Goal: Transaction & Acquisition: Purchase product/service

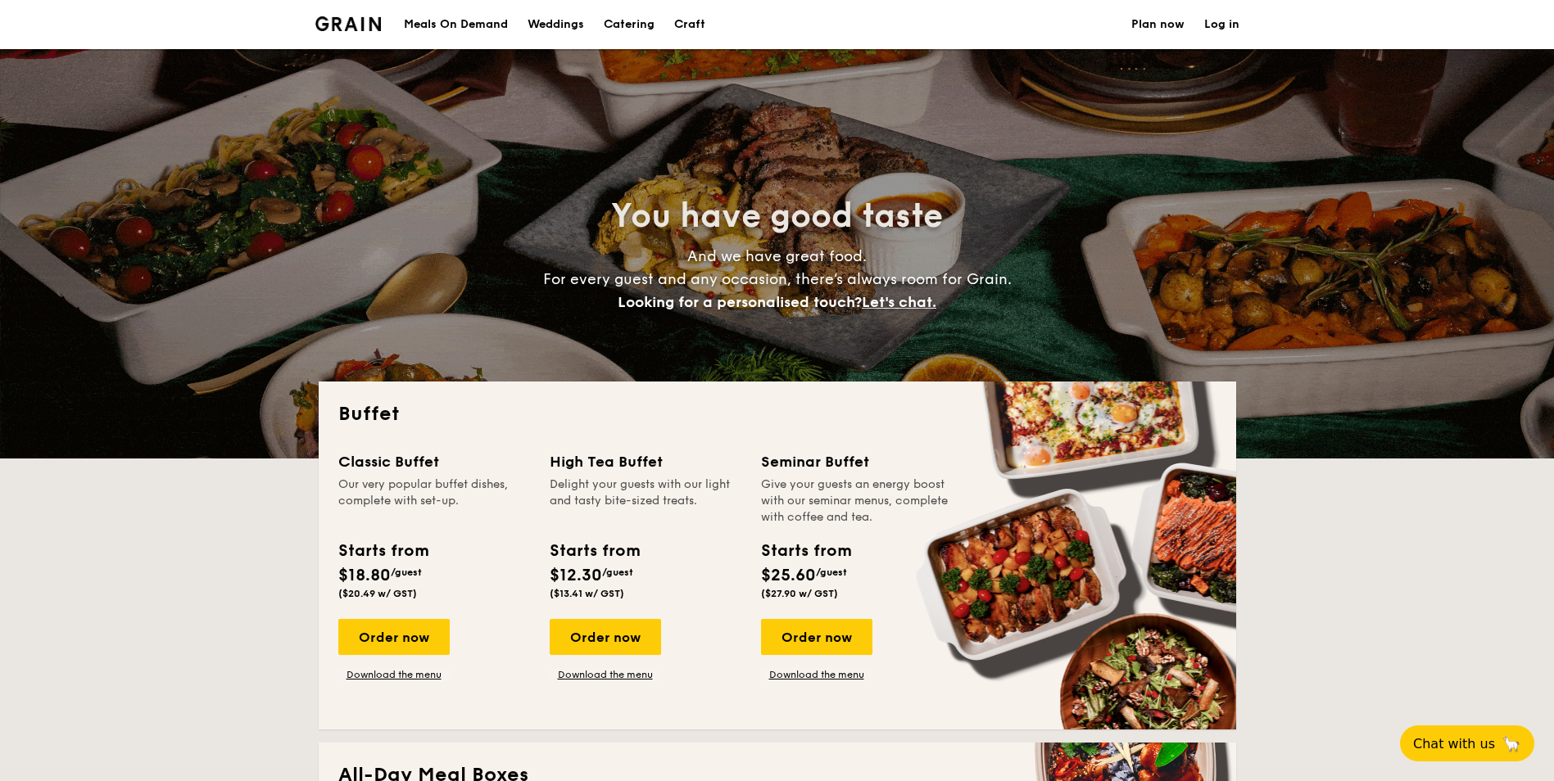
select select
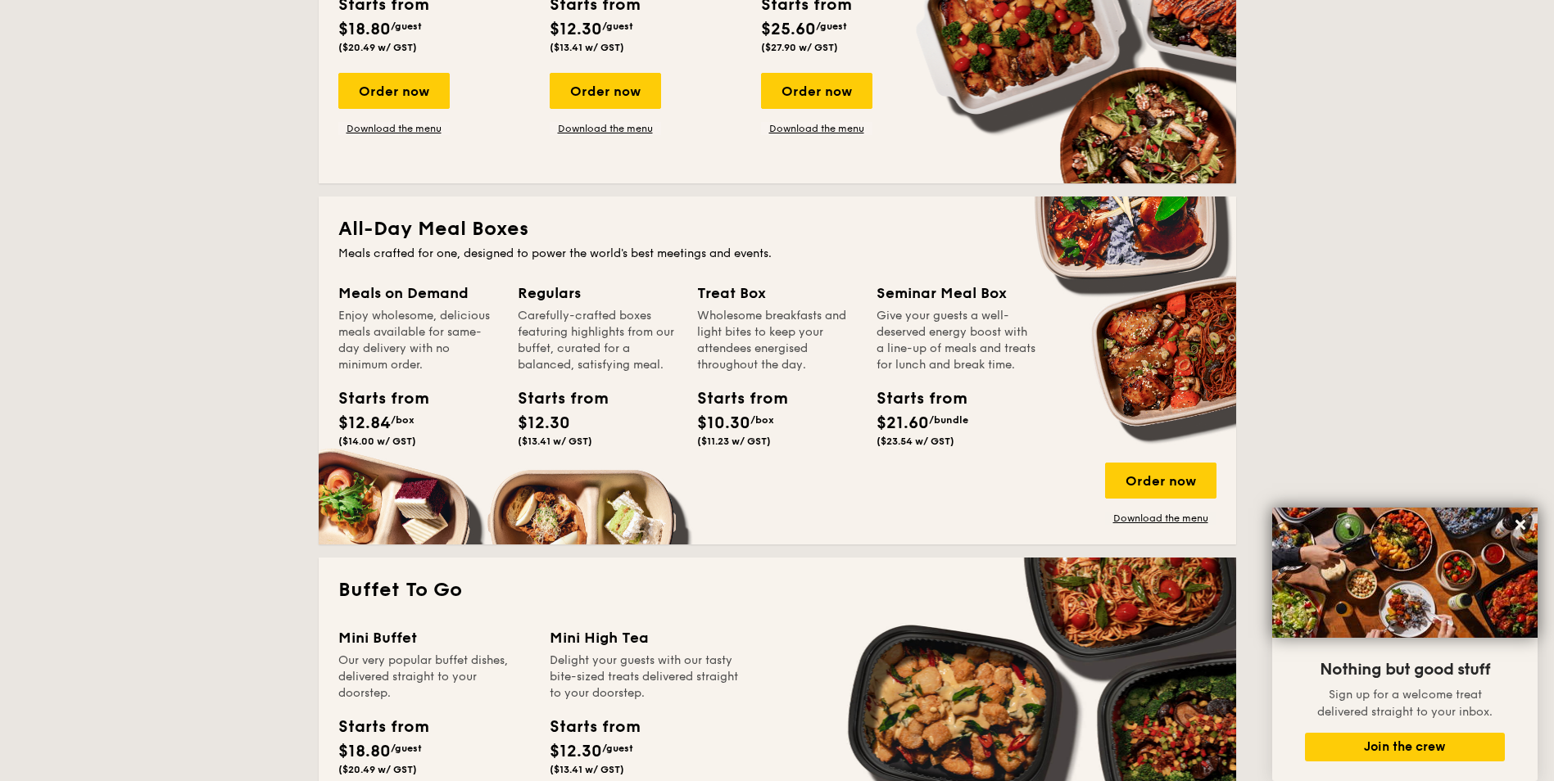
scroll to position [956, 0]
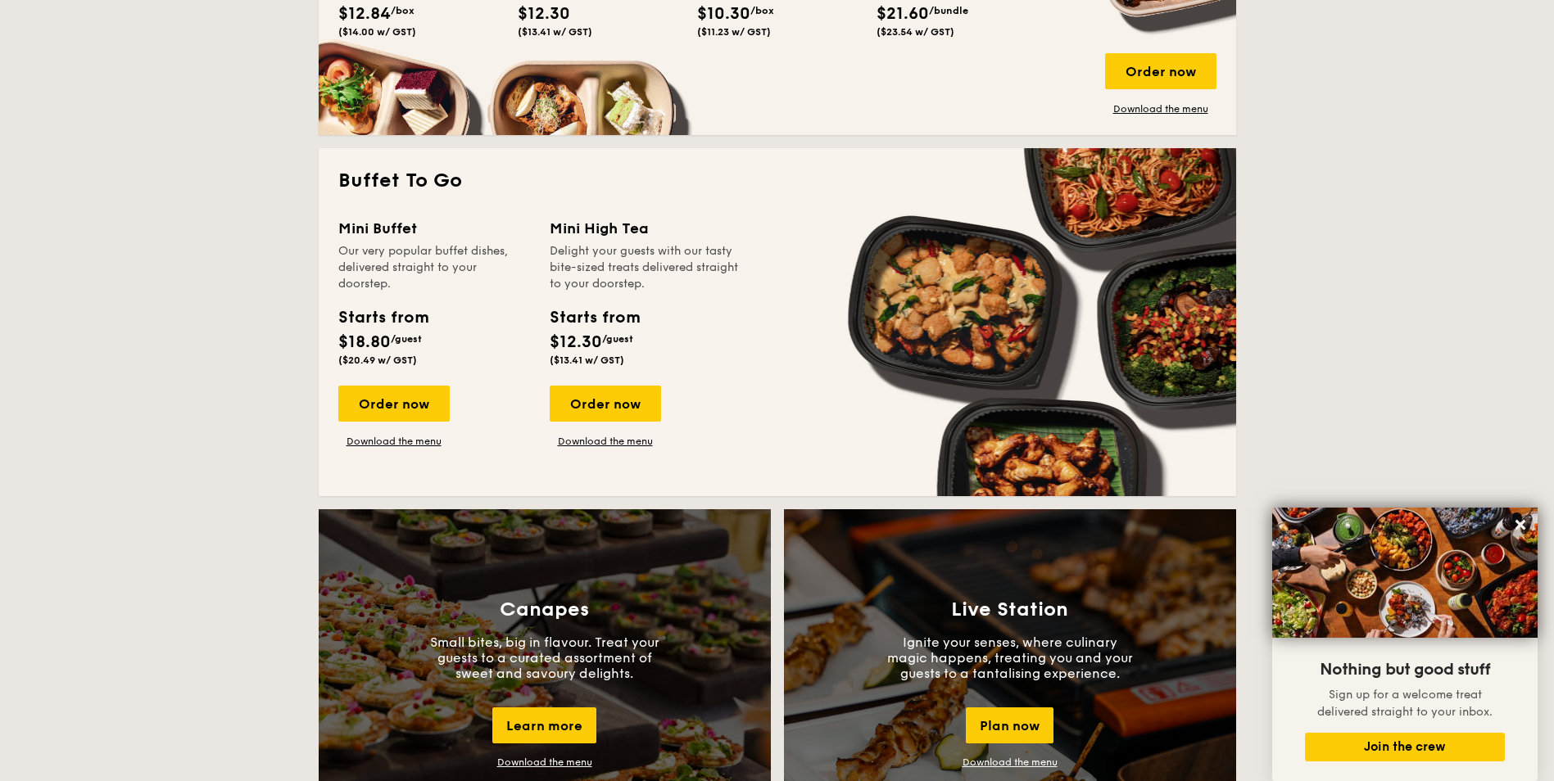
drag, startPoint x: 602, startPoint y: 418, endPoint x: 808, endPoint y: 446, distance: 208.1
click at [602, 418] on div "Order now" at bounding box center [605, 404] width 111 height 36
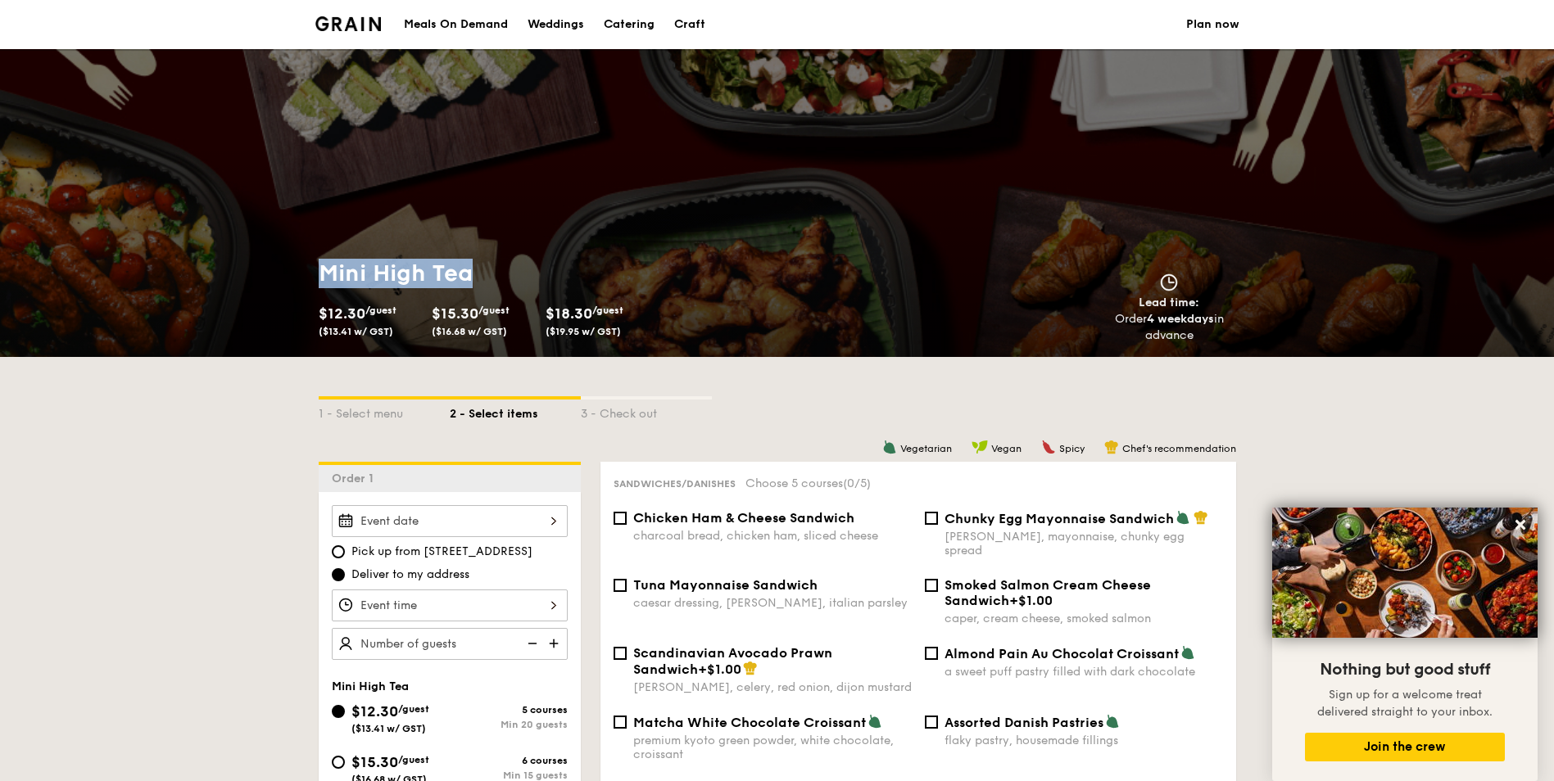
drag, startPoint x: 491, startPoint y: 277, endPoint x: 290, endPoint y: 274, distance: 201.5
click at [290, 274] on div "Mini High Tea $12.30 /guest ($13.41 w/ GST) $15.30 /guest ($16.68 w/ GST) $18.3…" at bounding box center [777, 301] width 1554 height 111
copy h1 "Mini High Tea"
